Goal: Task Accomplishment & Management: Manage account settings

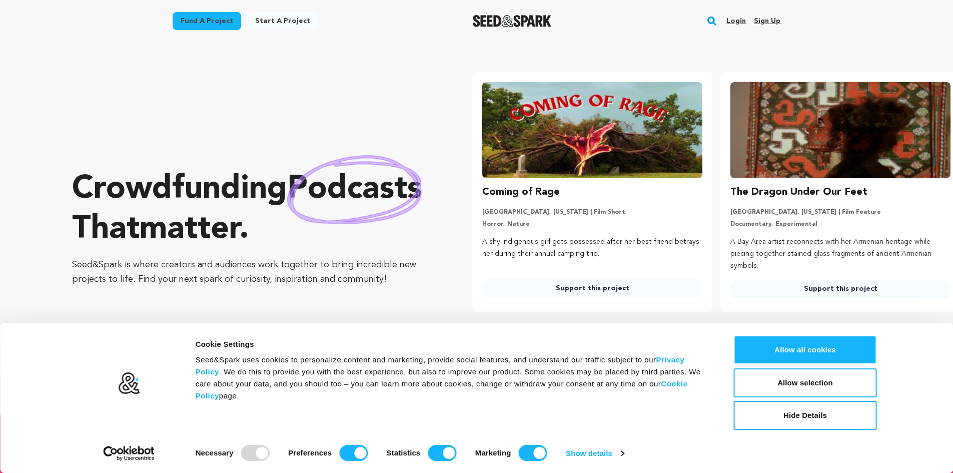
scroll to position [0, 256]
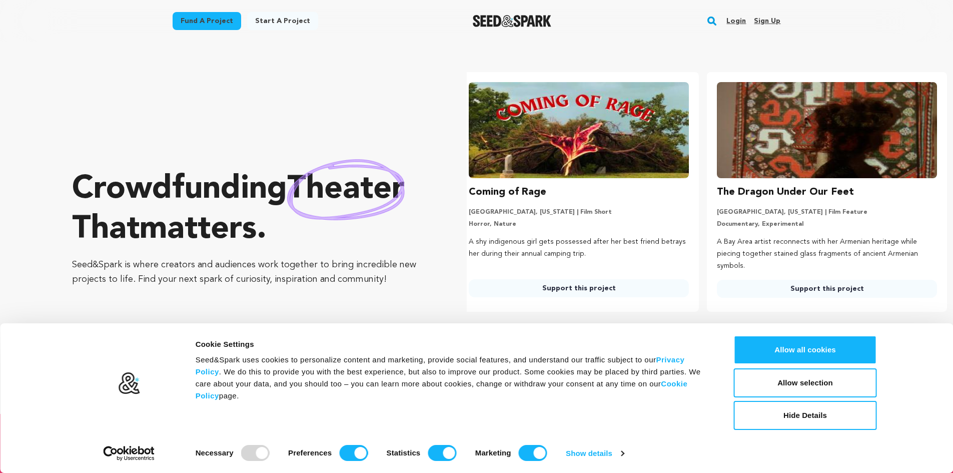
click at [773, 22] on link "Sign up" at bounding box center [767, 21] width 27 height 16
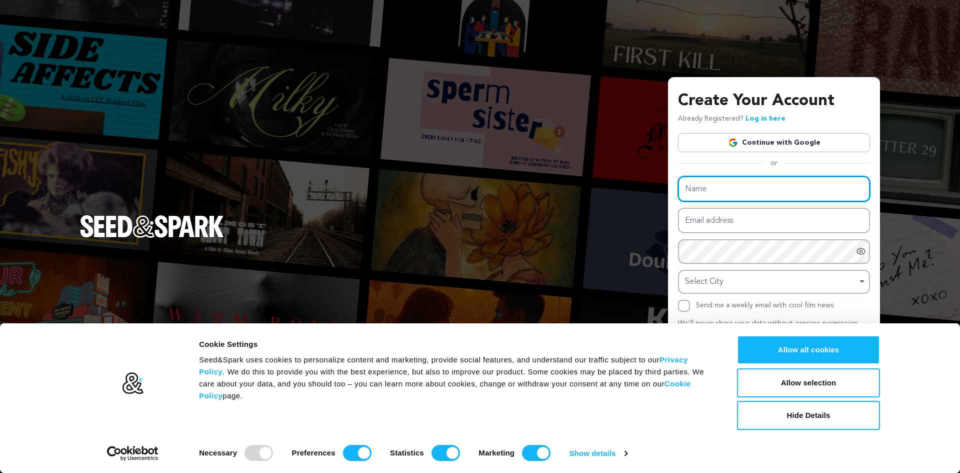
click at [759, 188] on input "Name" at bounding box center [774, 189] width 192 height 26
type input "Rajnesa"
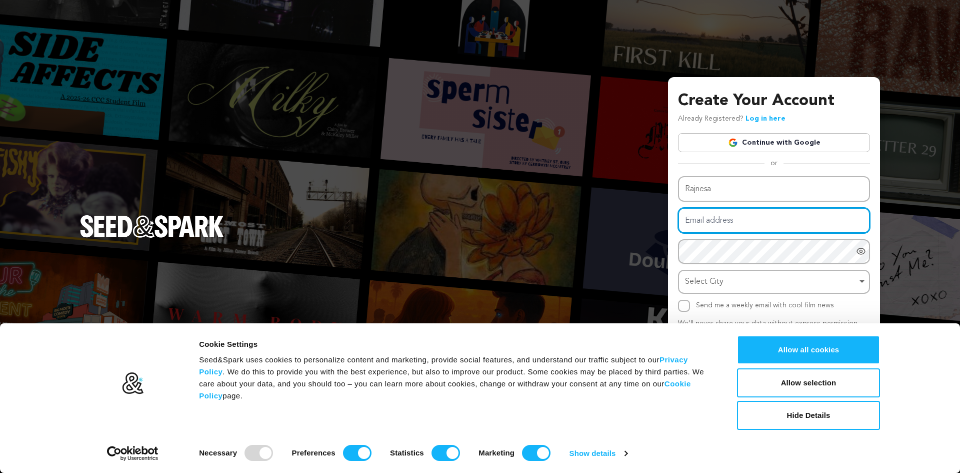
click at [749, 221] on input "Email address" at bounding box center [774, 221] width 192 height 26
type input "[EMAIL_ADDRESS][DOMAIN_NAME]"
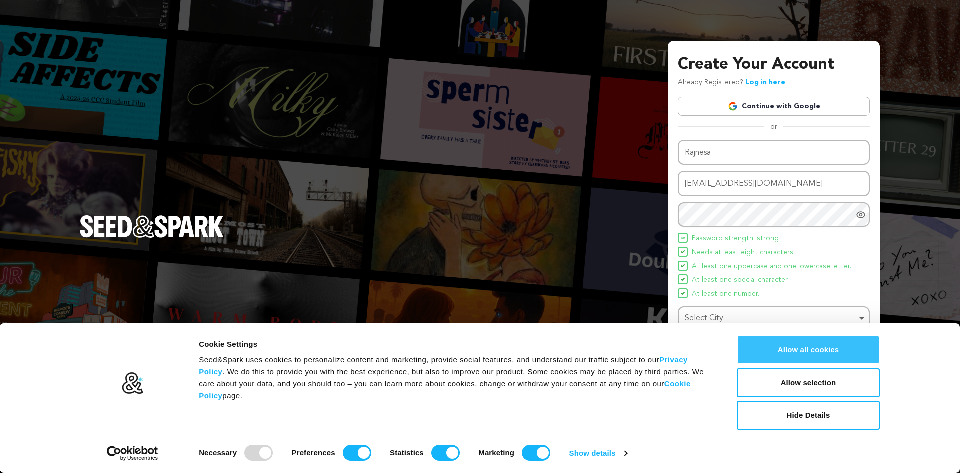
click at [844, 342] on button "Allow all cookies" at bounding box center [808, 349] width 143 height 29
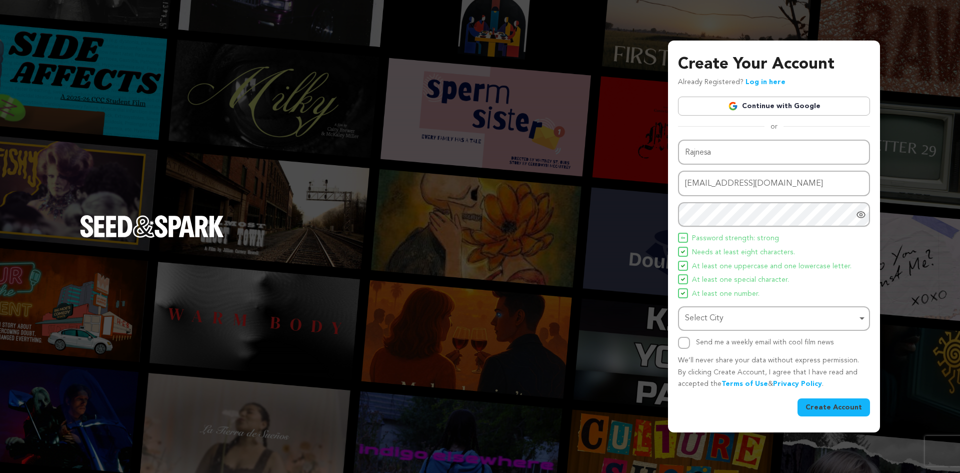
click at [787, 316] on div "Select City Remove item" at bounding box center [771, 318] width 172 height 15
click at [760, 347] on input "Select City" at bounding box center [774, 347] width 190 height 23
type input "jai"
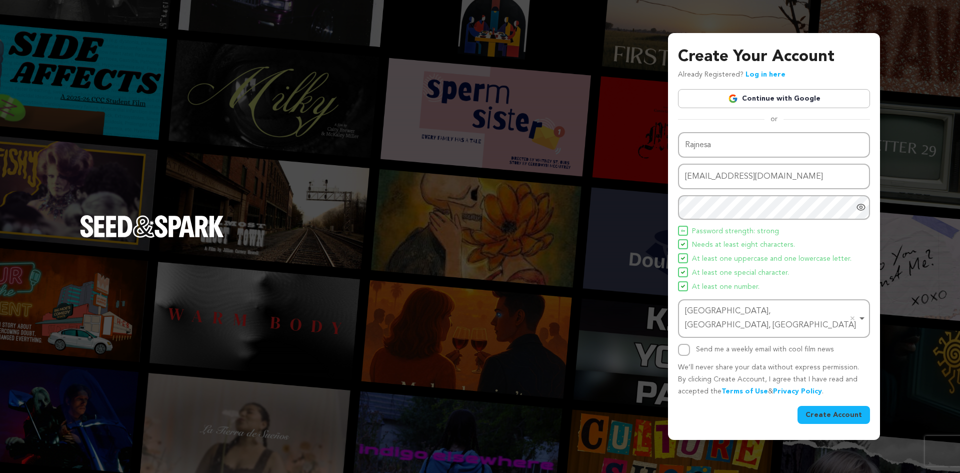
click at [667, 337] on div "Create Your Account Already Registered? Log in here Continue with Google or eyJ…" at bounding box center [480, 236] width 960 height 473
click at [682, 344] on input "Send me a weekly email with cool film news" at bounding box center [684, 350] width 12 height 12
click at [835, 412] on button "Create Account" at bounding box center [834, 415] width 73 height 18
click at [678, 344] on div "Create Your Account Already Registered? Log in here Continue with Google or eyJ…" at bounding box center [774, 236] width 212 height 406
click at [685, 344] on input "Send me a weekly email with cool film news" at bounding box center [684, 350] width 12 height 12
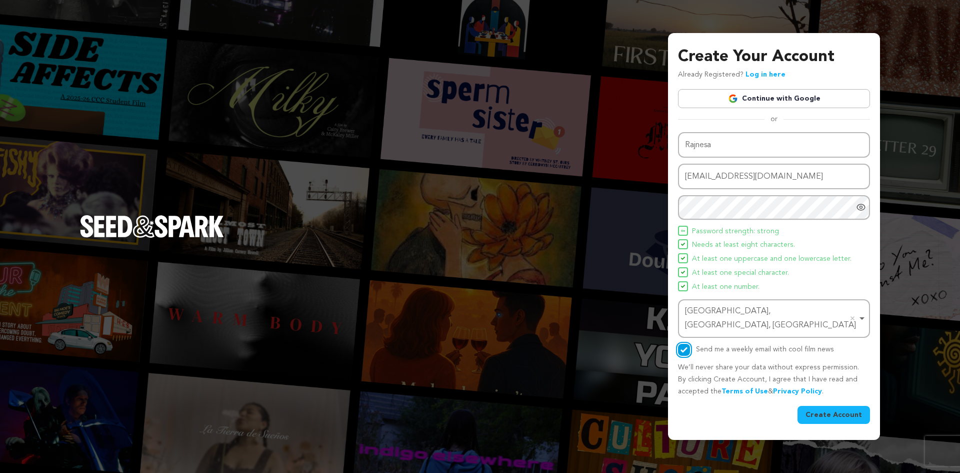
checkbox input "false"
click at [850, 408] on button "Create Account" at bounding box center [834, 415] width 73 height 18
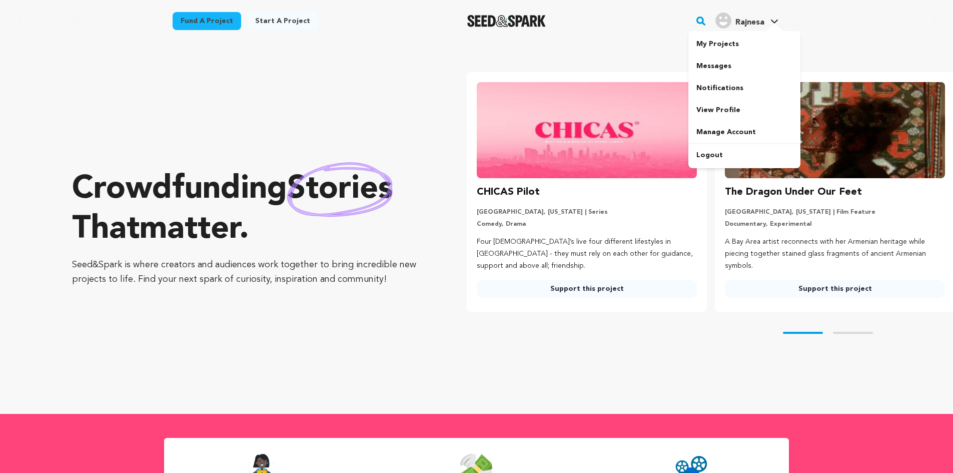
click at [759, 22] on span "Rajnesa" at bounding box center [749, 23] width 29 height 8
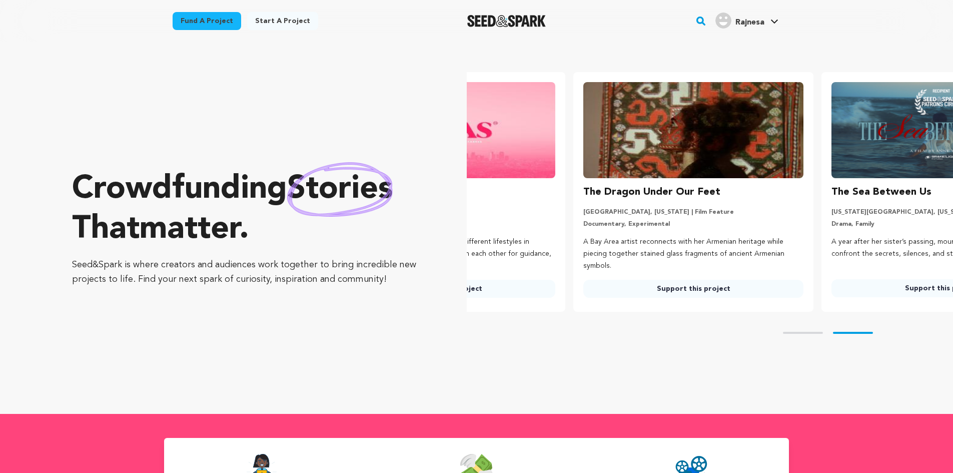
scroll to position [0, 243]
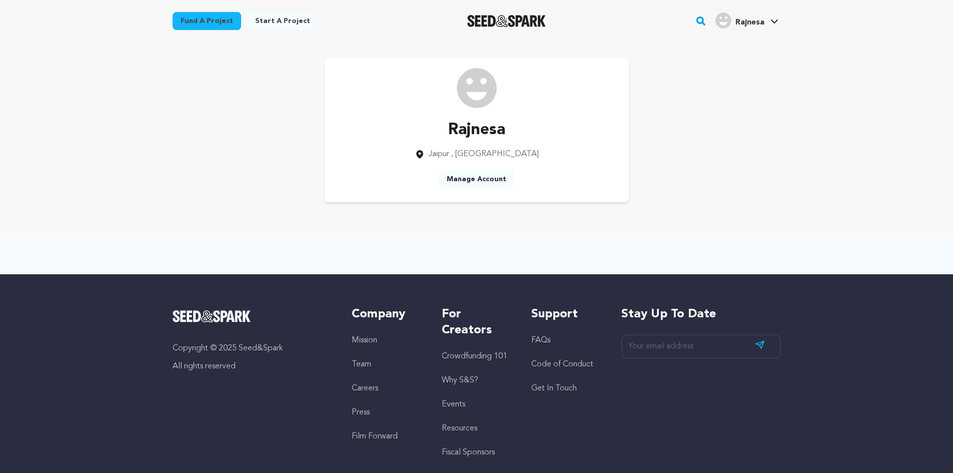
click at [496, 179] on link "Manage Account" at bounding box center [477, 179] width 76 height 18
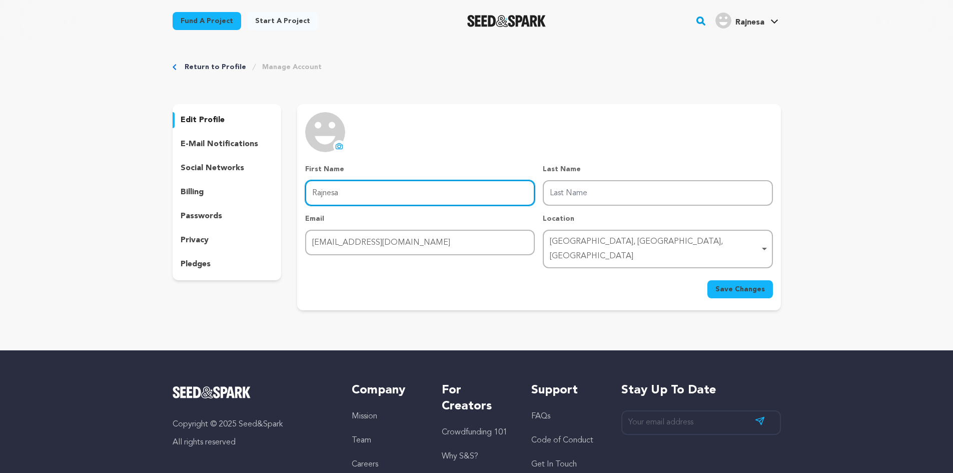
click at [356, 191] on input "Rajnesa" at bounding box center [420, 193] width 230 height 26
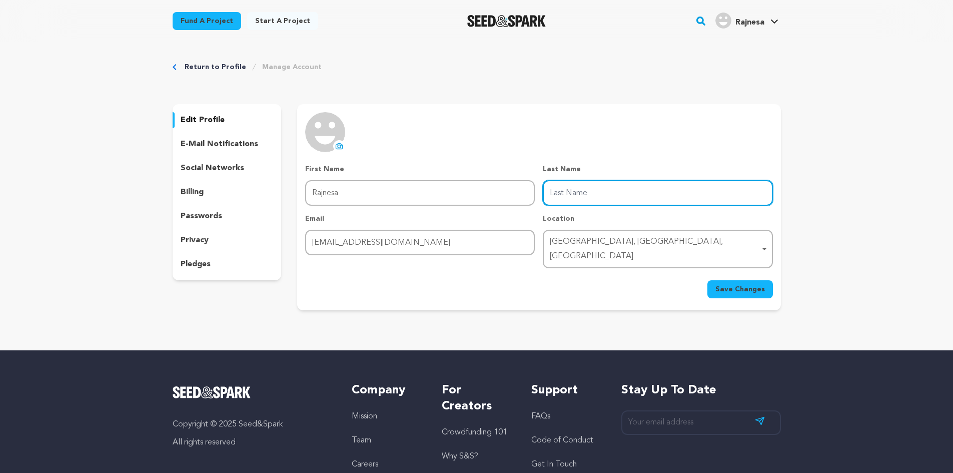
click at [632, 201] on input "Last Name" at bounding box center [658, 193] width 230 height 26
type input "Creations"
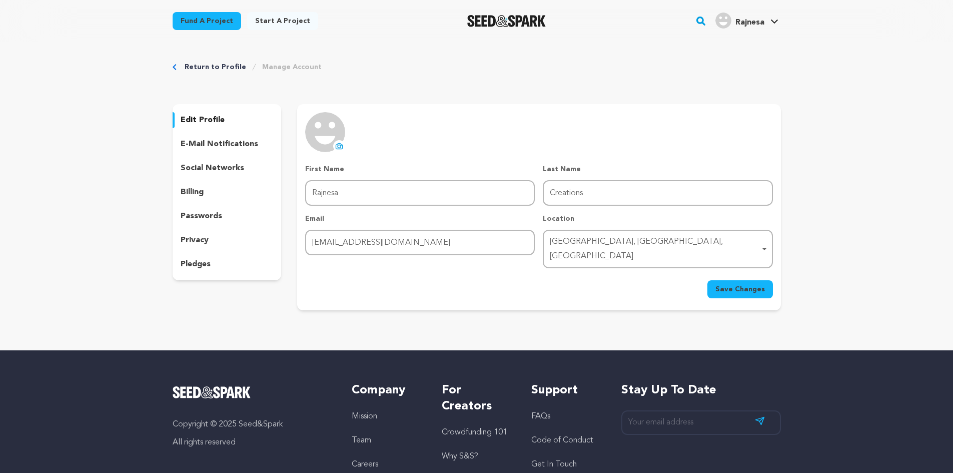
click at [332, 143] on img at bounding box center [325, 132] width 40 height 40
click at [341, 144] on icon at bounding box center [339, 146] width 7 height 6
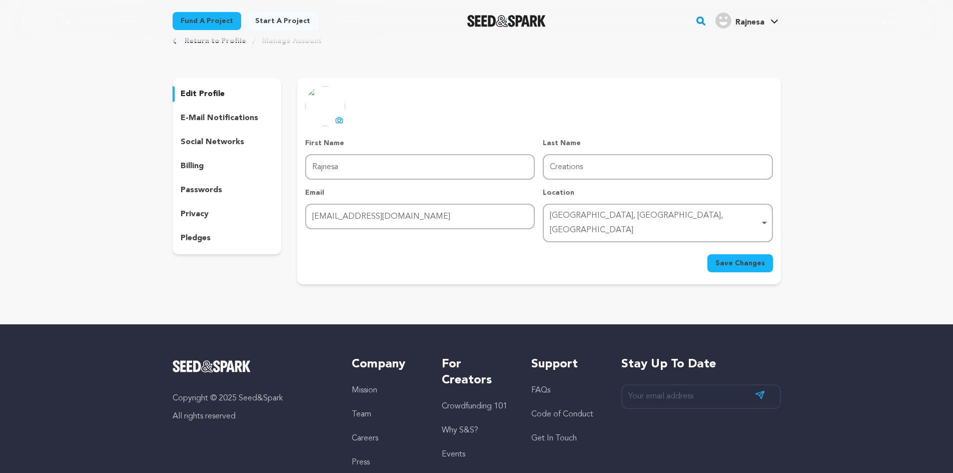
scroll to position [50, 0]
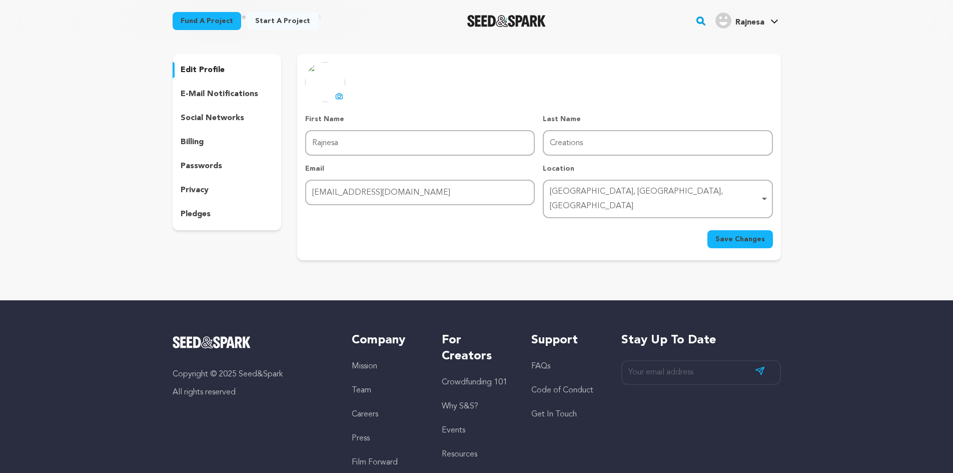
click at [724, 234] on span "Save Changes" at bounding box center [740, 239] width 50 height 10
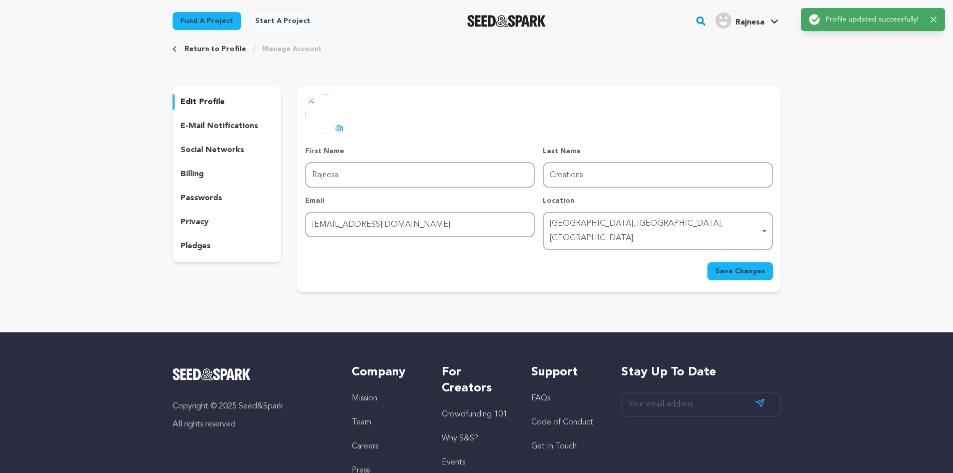
scroll to position [0, 0]
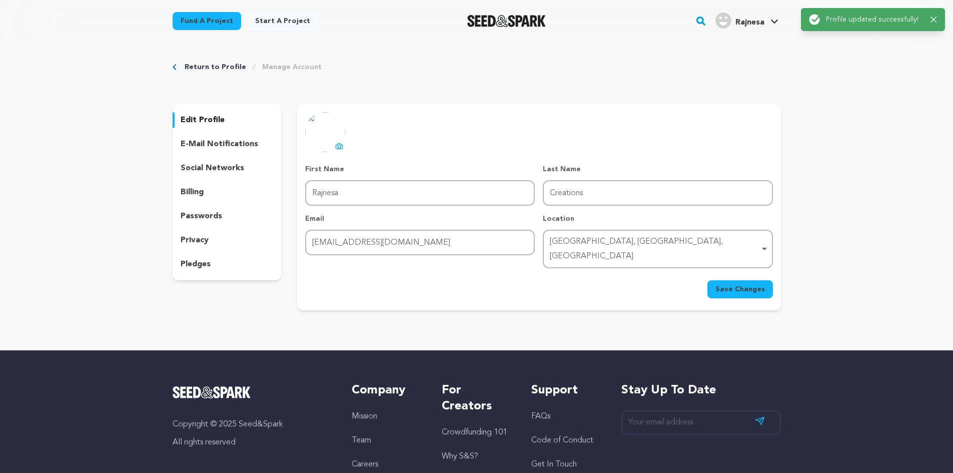
click at [213, 149] on p "e-mail notifications" at bounding box center [220, 144] width 78 height 12
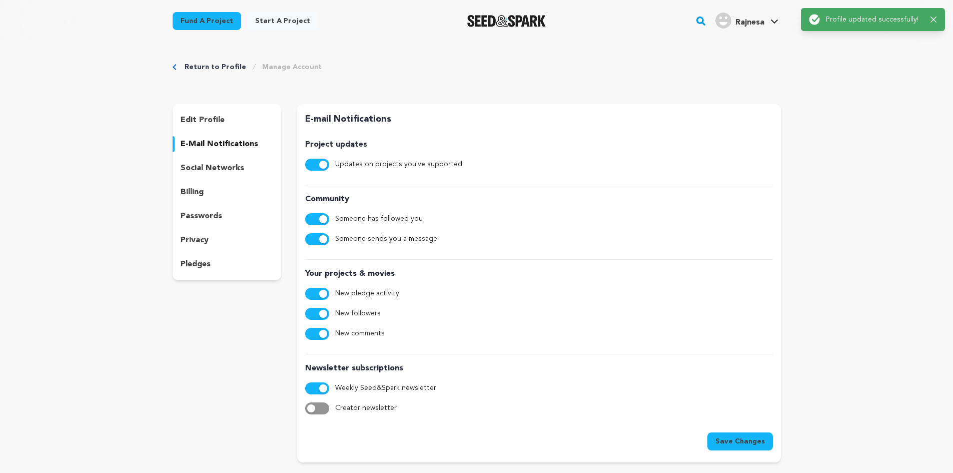
click at [213, 168] on p "social networks" at bounding box center [213, 168] width 64 height 12
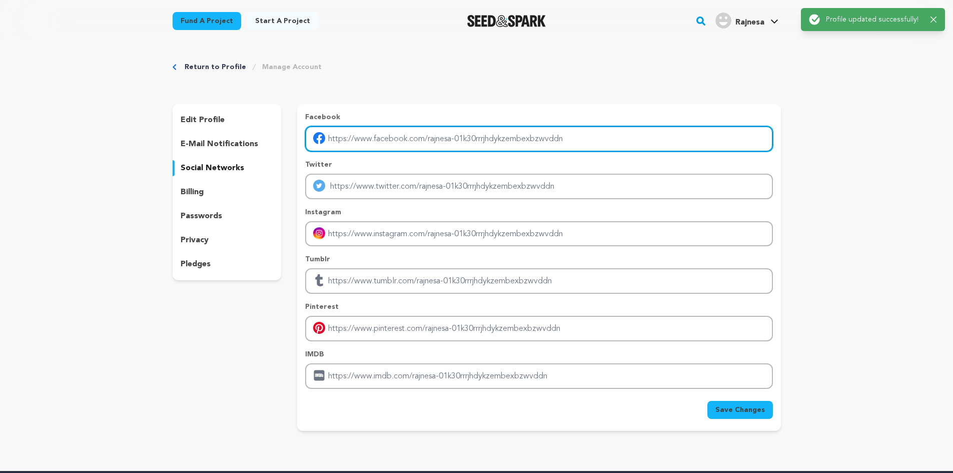
click at [414, 144] on input "Enter facebook profile link" at bounding box center [538, 139] width 467 height 26
type input "https://www.facebook.com/RajnesaCreations"
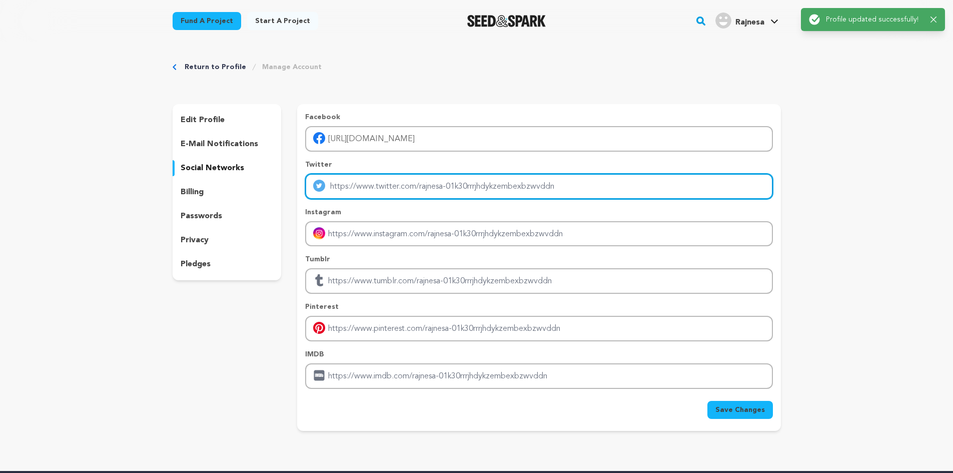
click at [421, 183] on input "Enter twitter profile link" at bounding box center [538, 187] width 467 height 26
type input "https://x.com/Rajnesacraft"
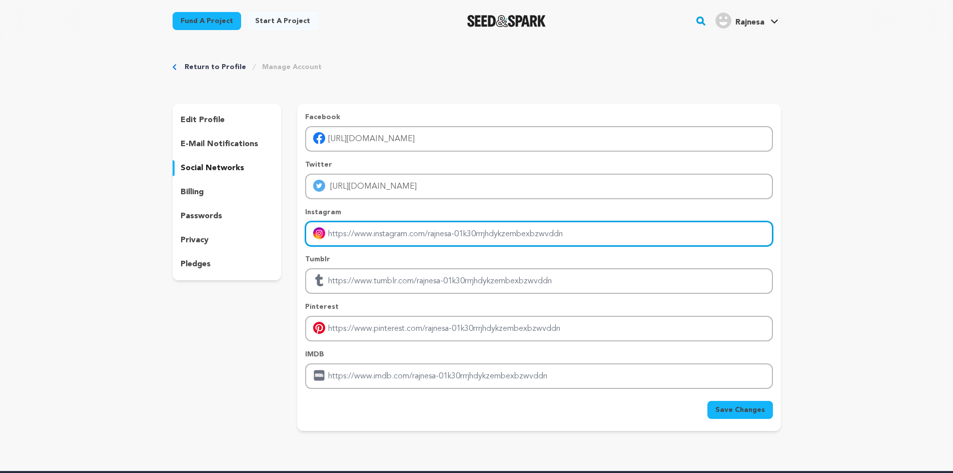
click at [425, 229] on input "Enter instagram handle link" at bounding box center [538, 234] width 467 height 26
type input "https://www.instagram.com/rajnesacreations/"
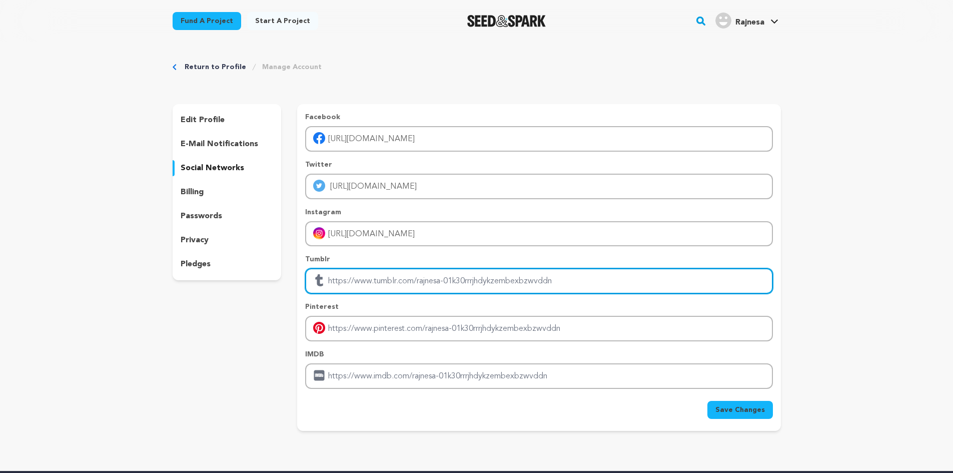
click at [428, 274] on input "Enter tubmlr profile link" at bounding box center [538, 281] width 467 height 26
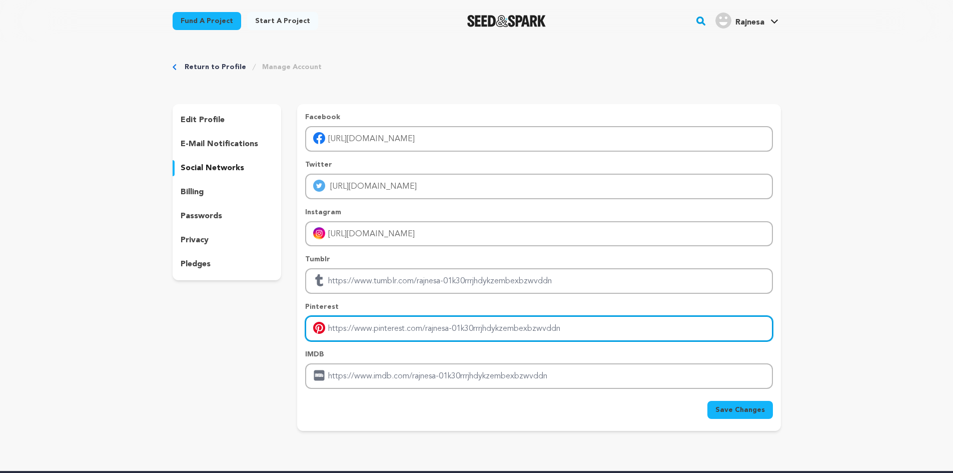
click at [409, 334] on input "Enter pinterest profile link" at bounding box center [538, 329] width 467 height 26
type input "https://in.pinterest.com/RajnesaCreations/"
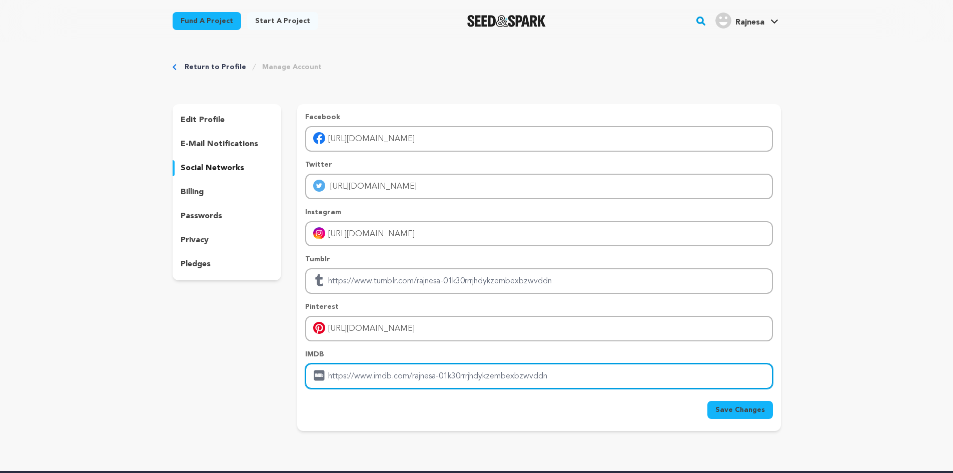
click at [421, 373] on input "Enter IMDB profile link" at bounding box center [538, 376] width 467 height 26
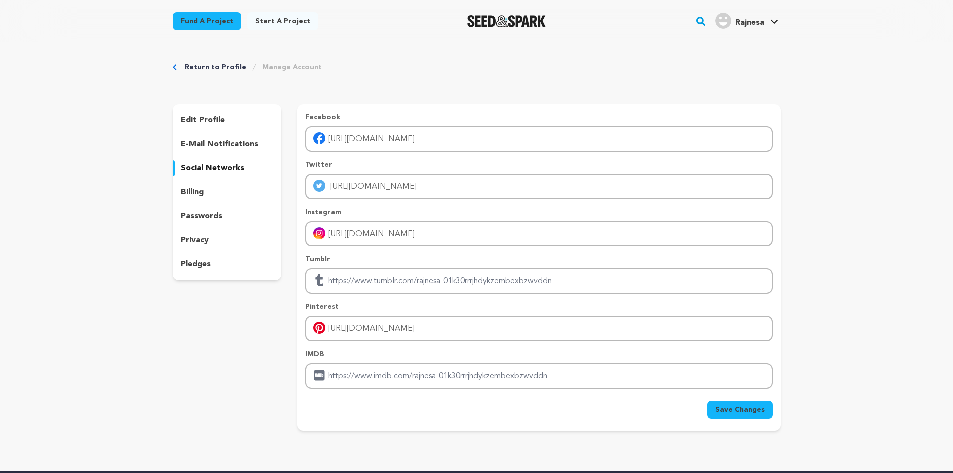
click at [725, 412] on span "Save Changes" at bounding box center [740, 410] width 50 height 10
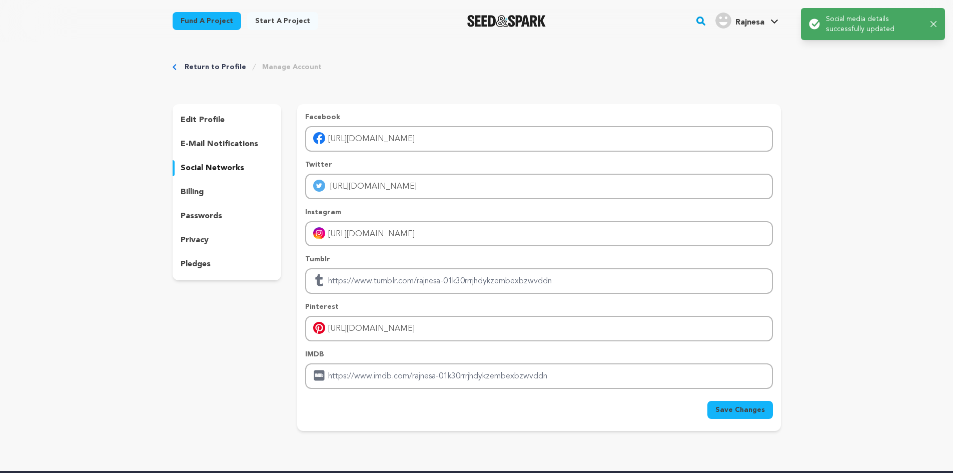
click at [206, 200] on div "billing" at bounding box center [227, 192] width 109 height 16
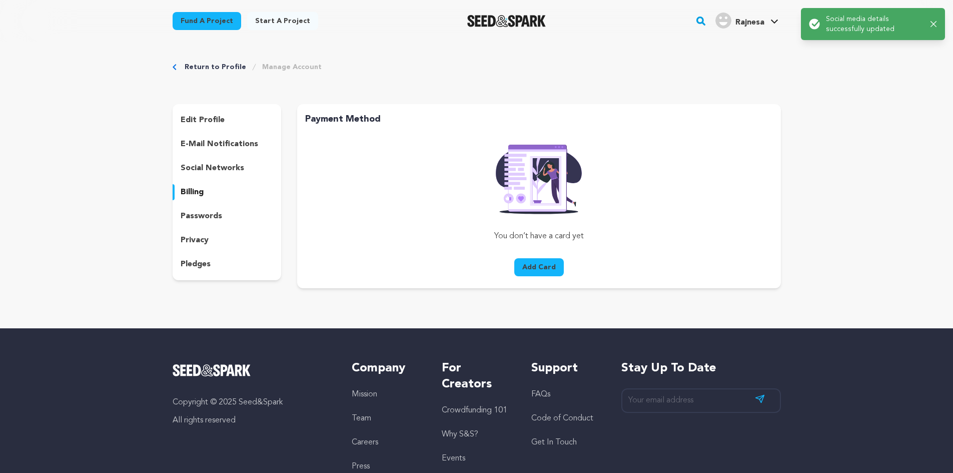
click at [205, 217] on p "passwords" at bounding box center [202, 216] width 42 height 12
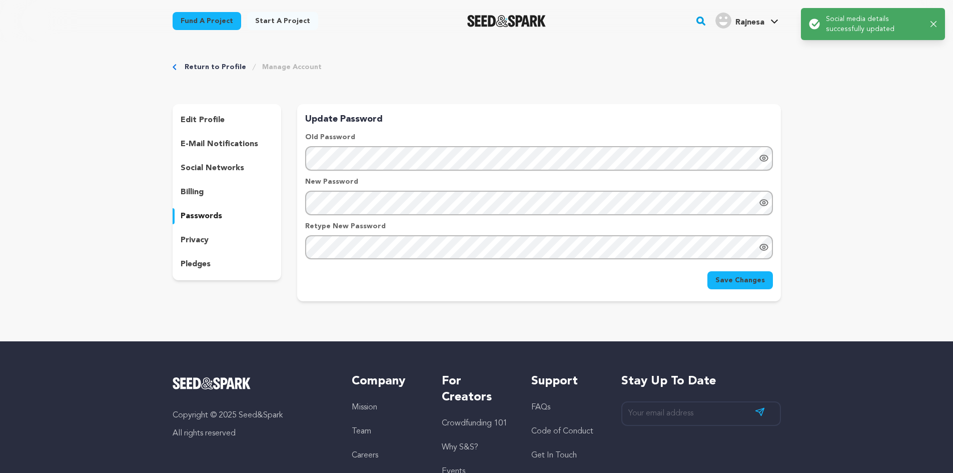
click at [206, 231] on div "edit profile e-mail notifications social networks billing passwords privacy ple…" at bounding box center [227, 192] width 109 height 176
click at [206, 236] on p "privacy" at bounding box center [195, 240] width 28 height 12
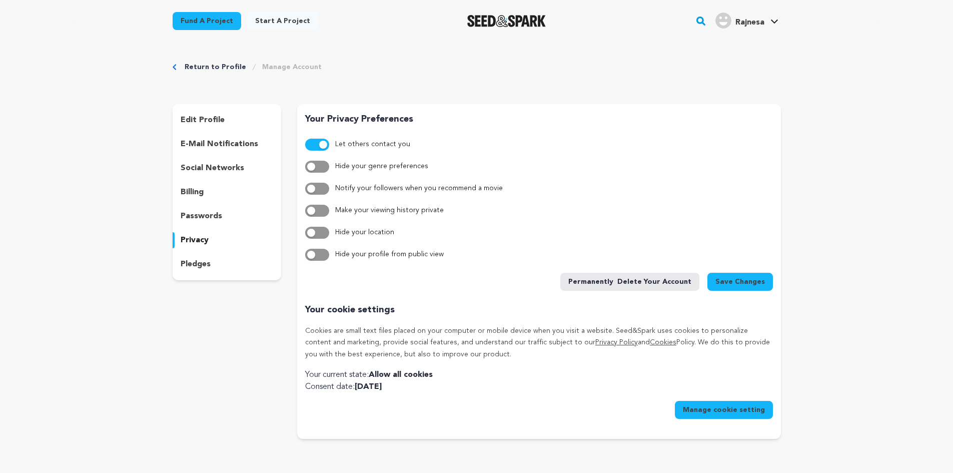
click at [211, 257] on div "pledges" at bounding box center [227, 264] width 109 height 16
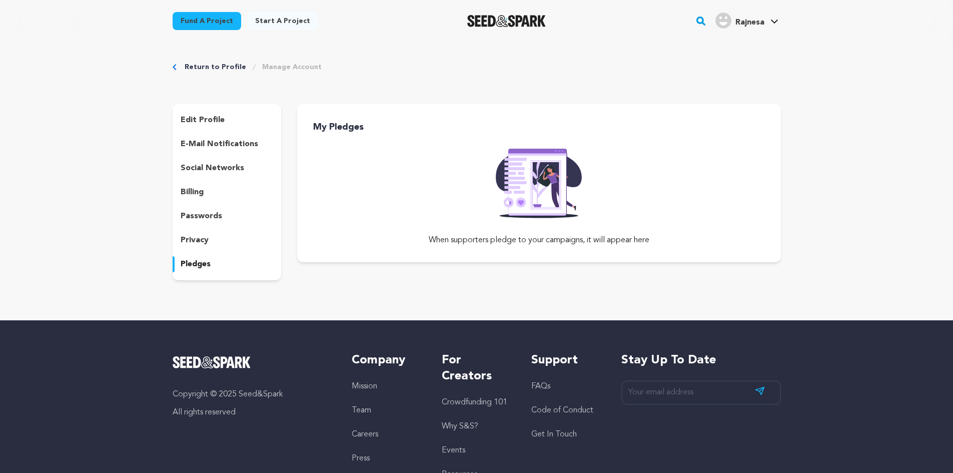
click at [217, 156] on div "edit profile e-mail notifications social networks billing passwords privacy ple…" at bounding box center [227, 192] width 109 height 176
click at [222, 133] on div "edit profile e-mail notifications social networks billing passwords privacy ple…" at bounding box center [227, 192] width 109 height 176
click at [210, 124] on p "edit profile" at bounding box center [203, 120] width 44 height 12
